Goal: Find specific page/section: Find specific page/section

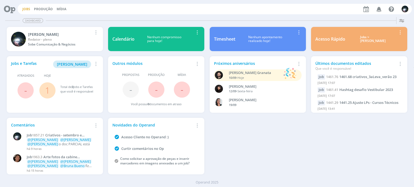
click at [27, 11] on link "Jobs" at bounding box center [26, 9] width 8 height 5
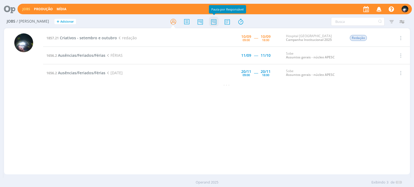
click at [210, 23] on icon at bounding box center [214, 21] width 10 height 11
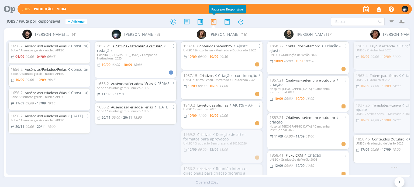
click at [113, 45] on link "Criativos - setembro e outubro" at bounding box center [137, 46] width 49 height 5
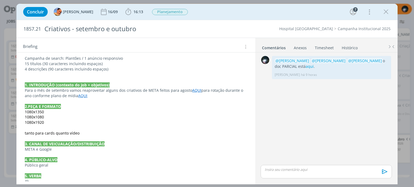
scroll to position [512, 0]
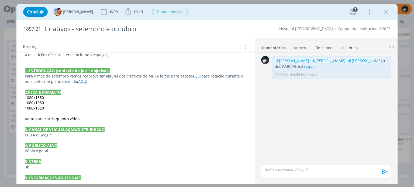
click at [192, 75] on link "AQUI" at bounding box center [196, 76] width 9 height 5
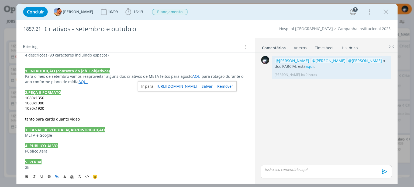
click at [187, 87] on link "[URL][DOMAIN_NAME]" at bounding box center [176, 86] width 41 height 7
click at [137, 120] on p "tanto para cards quanto vídeo" at bounding box center [135, 119] width 221 height 5
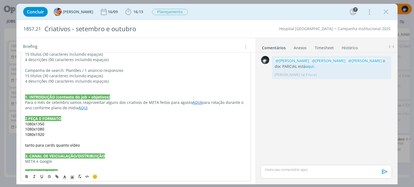
scroll to position [460, 0]
